Goal: Find specific fact: Find specific fact

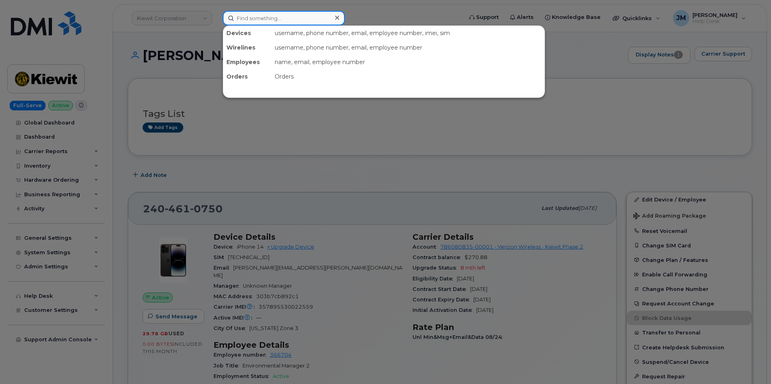
click at [262, 17] on input at bounding box center [284, 18] width 122 height 15
paste input "6195684082"
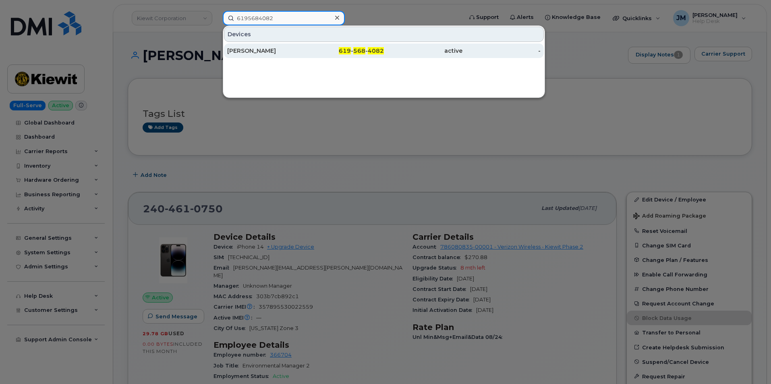
type input "6195684082"
click at [255, 49] on div "[PERSON_NAME]" at bounding box center [266, 51] width 79 height 8
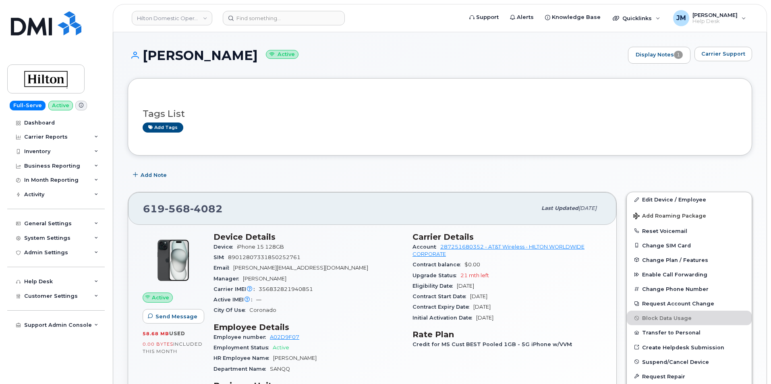
drag, startPoint x: 143, startPoint y: 52, endPoint x: 294, endPoint y: 57, distance: 151.2
click at [294, 57] on h1 "ENRIQUE CASTILLO JR Active" at bounding box center [376, 55] width 497 height 14
copy h1 "[PERSON_NAME]"
click at [252, 20] on input at bounding box center [284, 18] width 122 height 15
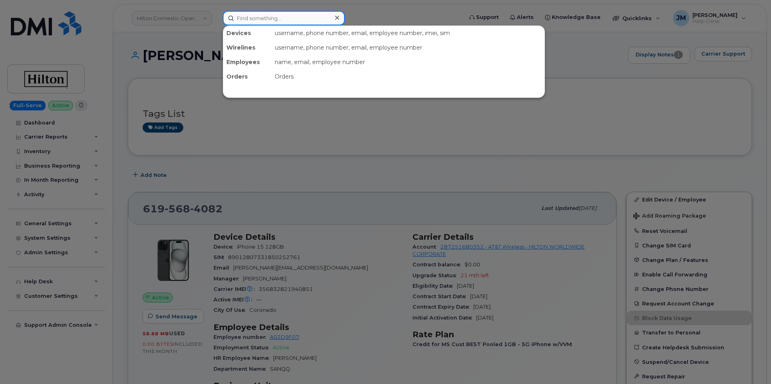
click at [243, 16] on input at bounding box center [284, 18] width 122 height 15
click at [287, 12] on input at bounding box center [284, 18] width 122 height 15
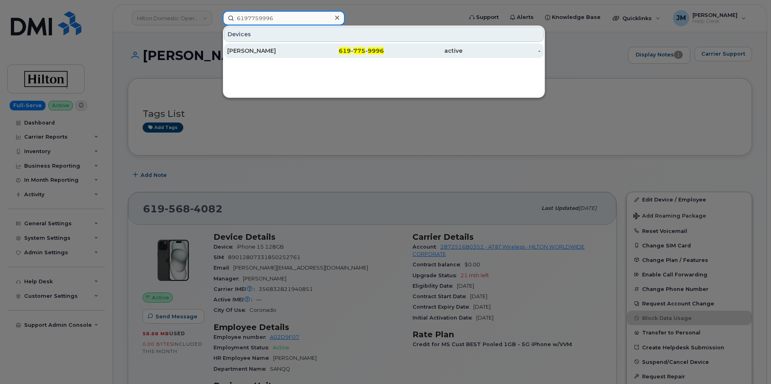
type input "6197759996"
click at [278, 51] on div "[PERSON_NAME]" at bounding box center [266, 51] width 79 height 8
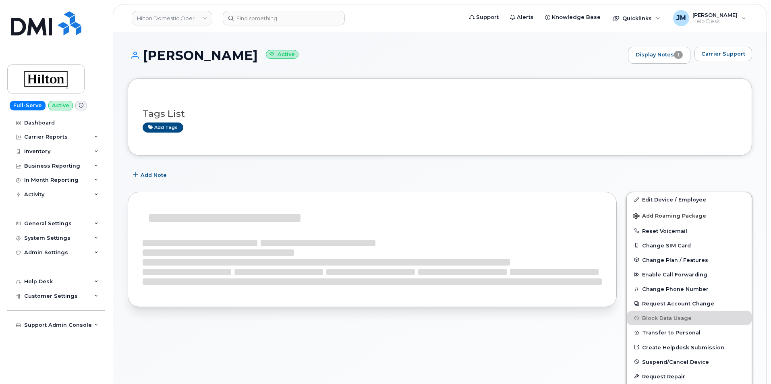
drag, startPoint x: 304, startPoint y: 53, endPoint x: 147, endPoint y: 46, distance: 157.4
click at [147, 46] on div "[PERSON_NAME] Active Display Notes 1 Carrier Support Tags List Add tags Add Not…" at bounding box center [440, 379] width 654 height 695
copy h1 "[PERSON_NAME]"
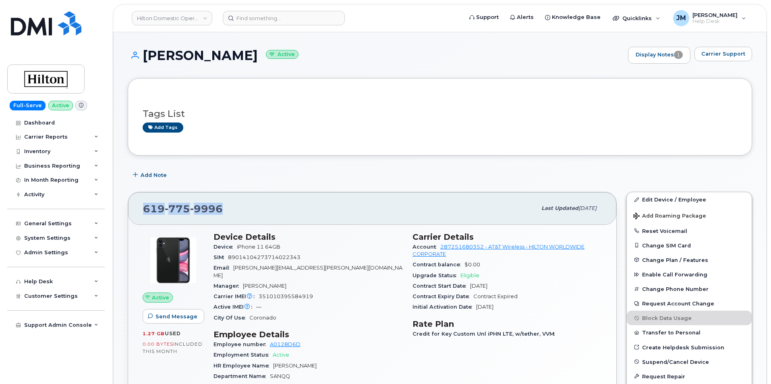
drag, startPoint x: 142, startPoint y: 209, endPoint x: 228, endPoint y: 206, distance: 86.3
click at [228, 206] on div "[PHONE_NUMBER] Last updated [DATE]" at bounding box center [372, 208] width 488 height 32
copy span "[PHONE_NUMBER]"
